Goal: Information Seeking & Learning: Find specific fact

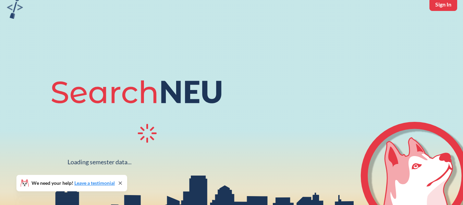
scroll to position [34, 0]
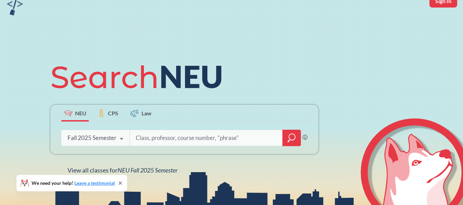
click at [143, 135] on input "search" at bounding box center [206, 138] width 143 height 14
type input "or 6205"
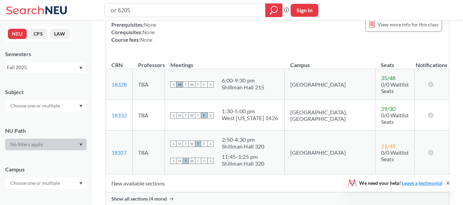
scroll to position [137, 0]
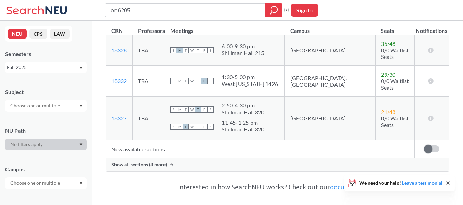
click at [207, 145] on td "New available sections" at bounding box center [260, 149] width 308 height 18
click at [206, 158] on div "Show all sections (4 more)" at bounding box center [277, 164] width 343 height 13
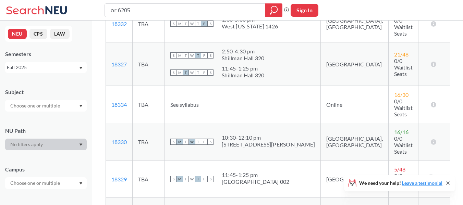
scroll to position [206, 0]
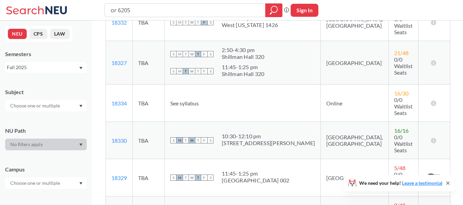
click at [265, 133] on div "10:30 - 12:10 pm" at bounding box center [268, 136] width 93 height 7
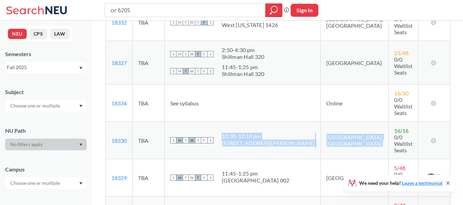
drag, startPoint x: 265, startPoint y: 96, endPoint x: 338, endPoint y: 100, distance: 73.1
click at [338, 122] on tr "18330 View this section on Banner. TBA S M T W T F S 10:30 - 12:10 pm [STREET_A…" at bounding box center [278, 140] width 344 height 37
drag, startPoint x: 338, startPoint y: 100, endPoint x: 329, endPoint y: 99, distance: 9.0
click at [329, 122] on td "[GEOGRAPHIC_DATA], [GEOGRAPHIC_DATA]" at bounding box center [355, 140] width 68 height 37
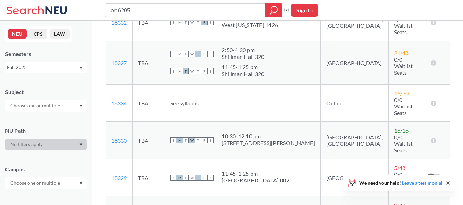
click at [321, 122] on td "[GEOGRAPHIC_DATA], [GEOGRAPHIC_DATA]" at bounding box center [355, 140] width 68 height 37
